Goal: Check status: Check status

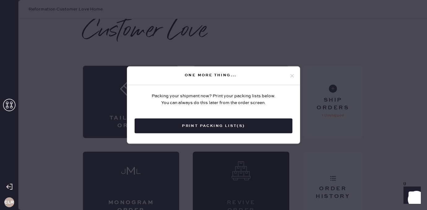
scroll to position [14, 0]
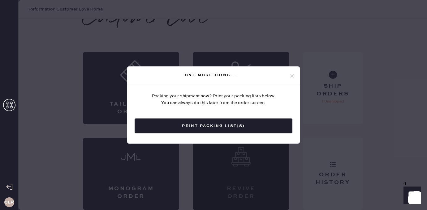
click at [295, 75] on div "One more thing..." at bounding box center [213, 76] width 173 height 19
click at [292, 75] on use at bounding box center [291, 75] width 3 height 3
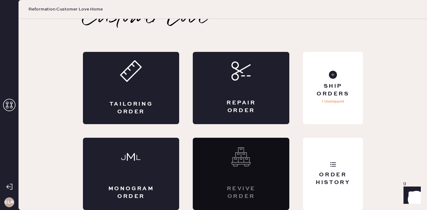
click at [11, 107] on use at bounding box center [9, 105] width 12 height 12
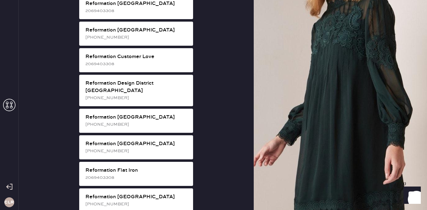
scroll to position [307, 0]
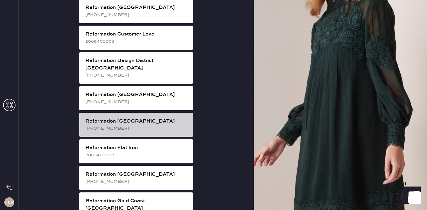
click at [144, 119] on div "Reformation Fillmore [PHONE_NUMBER]" at bounding box center [136, 125] width 114 height 24
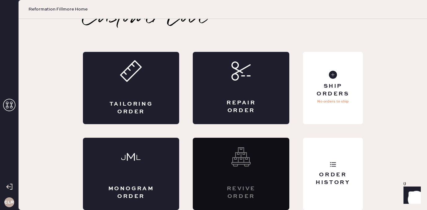
scroll to position [14, 0]
click at [324, 168] on div "Order History" at bounding box center [333, 174] width 60 height 72
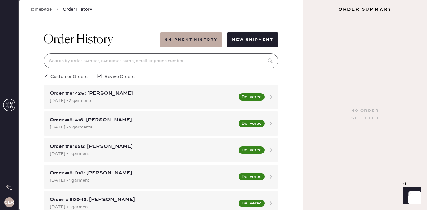
click at [162, 59] on input at bounding box center [161, 61] width 234 height 15
paste input "[EMAIL_ADDRESS][DOMAIN_NAME]"
type input "[EMAIL_ADDRESS][DOMAIN_NAME]"
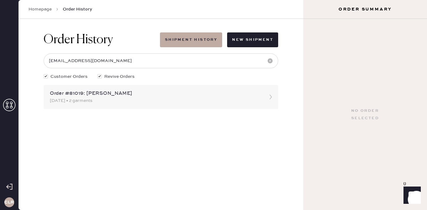
click at [124, 100] on div "[DATE] • 2 garments" at bounding box center [155, 100] width 211 height 7
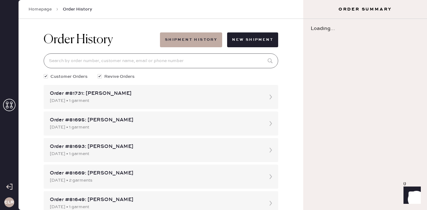
click at [129, 59] on input at bounding box center [161, 61] width 234 height 15
paste input "[EMAIL_ADDRESS][DOMAIN_NAME]"
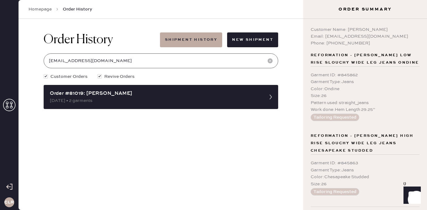
type input "[EMAIL_ADDRESS][DOMAIN_NAME]"
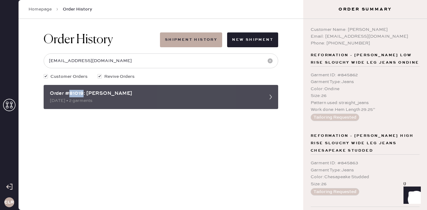
drag, startPoint x: 84, startPoint y: 95, endPoint x: 70, endPoint y: 94, distance: 14.3
click at [70, 94] on div "Order #81019: [PERSON_NAME]" at bounding box center [155, 93] width 211 height 7
copy div "81019"
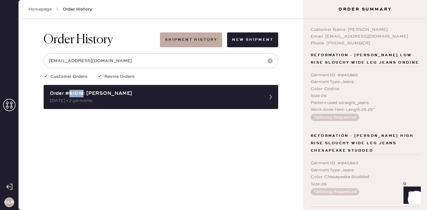
click at [89, 136] on div "Order History Shipment History New Shipment [EMAIL_ADDRESS][DOMAIN_NAME] Custom…" at bounding box center [161, 114] width 285 height 191
drag, startPoint x: 83, startPoint y: 93, endPoint x: 39, endPoint y: 93, distance: 44.2
click at [39, 93] on div "Order History Shipment History New Shipment [EMAIL_ADDRESS][DOMAIN_NAME] Custom…" at bounding box center [161, 71] width 244 height 104
copy div "Order #81019"
click at [104, 142] on div "Order History Shipment History New Shipment [EMAIL_ADDRESS][DOMAIN_NAME] Custom…" at bounding box center [161, 114] width 285 height 191
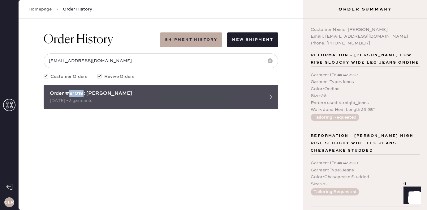
drag, startPoint x: 84, startPoint y: 92, endPoint x: 70, endPoint y: 94, distance: 14.0
click at [70, 94] on div "Order #81019: [PERSON_NAME]" at bounding box center [155, 93] width 211 height 7
copy div "81019"
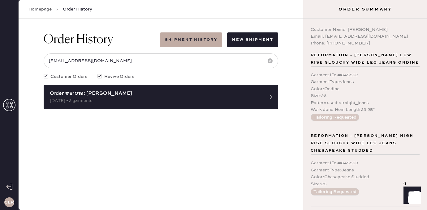
click at [332, 33] on div "Email: [EMAIL_ADDRESS][DOMAIN_NAME]" at bounding box center [365, 36] width 109 height 7
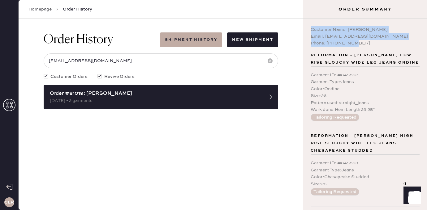
drag, startPoint x: 355, startPoint y: 44, endPoint x: 308, endPoint y: 27, distance: 49.8
click at [308, 27] on div "Customer Name: [PERSON_NAME] Email: [EMAIL_ADDRESS][DOMAIN_NAME] Phone: [PHONE_…" at bounding box center [365, 114] width 124 height 191
copy div "Customer Name: [PERSON_NAME] Email: [EMAIL_ADDRESS][DOMAIN_NAME] Phone: [PHONE_…"
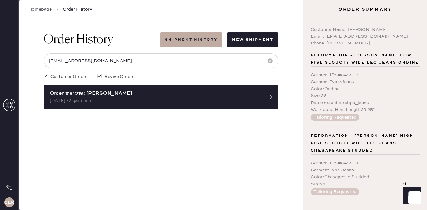
click at [374, 13] on div "Order Summary" at bounding box center [365, 9] width 124 height 19
